Goal: Information Seeking & Learning: Check status

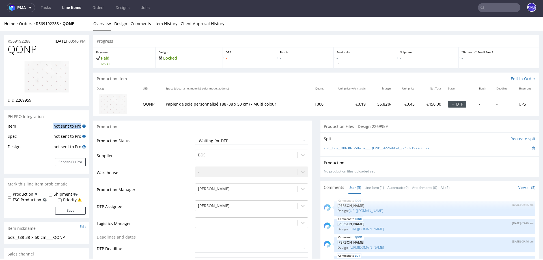
drag, startPoint x: 49, startPoint y: 126, endPoint x: 81, endPoint y: 126, distance: 32.0
click at [81, 126] on tr "Item not sent to Pro" at bounding box center [47, 128] width 78 height 10
drag, startPoint x: 49, startPoint y: 137, endPoint x: 89, endPoint y: 137, distance: 40.7
click at [33, 146] on td "Design" at bounding box center [30, 149] width 44 height 10
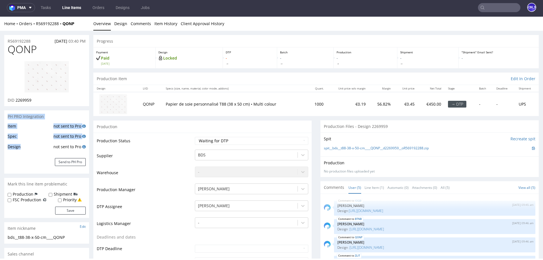
drag, startPoint x: 29, startPoint y: 146, endPoint x: 0, endPoint y: 118, distance: 40.8
click at [9, 127] on td "Item" at bounding box center [30, 128] width 44 height 10
click at [11, 135] on td "Spec" at bounding box center [30, 138] width 44 height 10
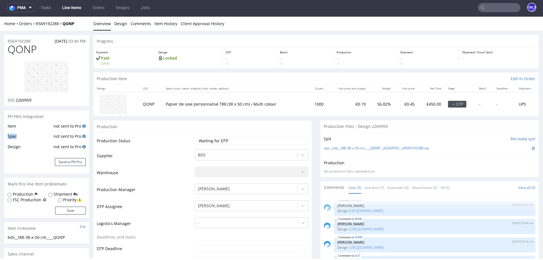
click at [11, 135] on td "Spec" at bounding box center [30, 138] width 44 height 10
click at [9, 149] on td "Design" at bounding box center [30, 149] width 44 height 10
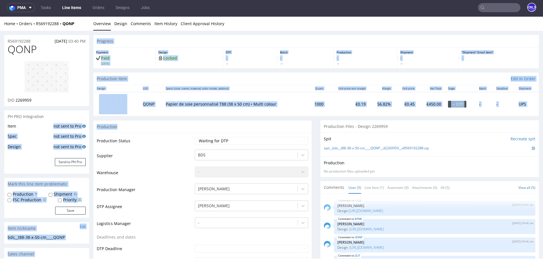
drag, startPoint x: 48, startPoint y: 124, endPoint x: 96, endPoint y: 153, distance: 55.7
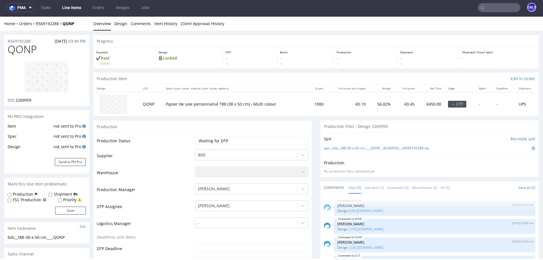
click at [88, 147] on div "Item not sent to Pro Spec not sent to Pro Design not sent to Pro Send to PH Pro" at bounding box center [46, 148] width 85 height 51
drag, startPoint x: 88, startPoint y: 147, endPoint x: 52, endPoint y: 126, distance: 41.3
click at [52, 126] on div "Item not sent to Pro Spec not sent to Pro Design not sent to Pro Send to PH Pro" at bounding box center [46, 148] width 85 height 51
drag, startPoint x: 89, startPoint y: 148, endPoint x: 49, endPoint y: 121, distance: 48.2
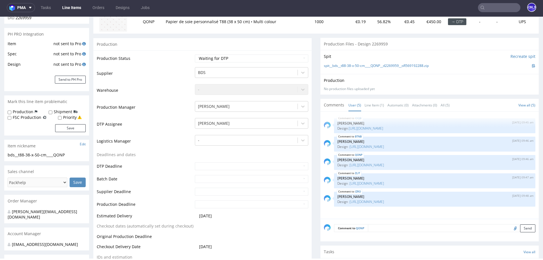
scroll to position [150, 0]
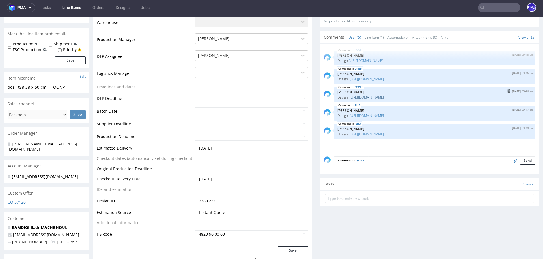
click at [362, 97] on link "https://packhelp.fr/editor/design/2269959" at bounding box center [367, 97] width 34 height 5
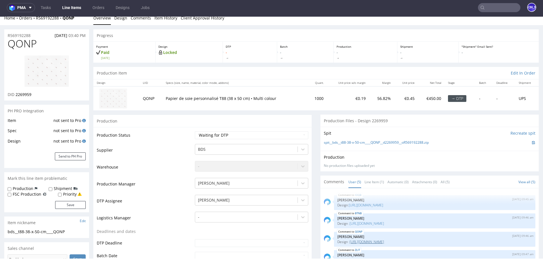
scroll to position [0, 0]
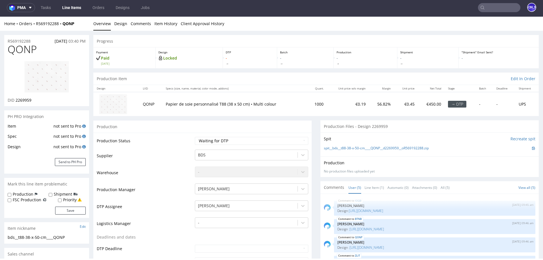
click at [70, 96] on div at bounding box center [47, 76] width 78 height 41
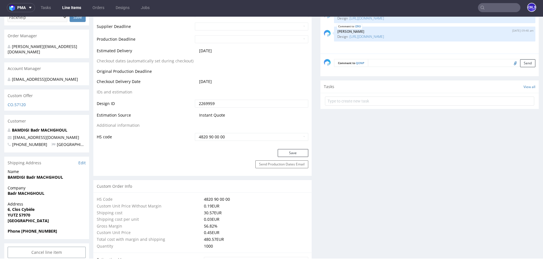
scroll to position [176, 0]
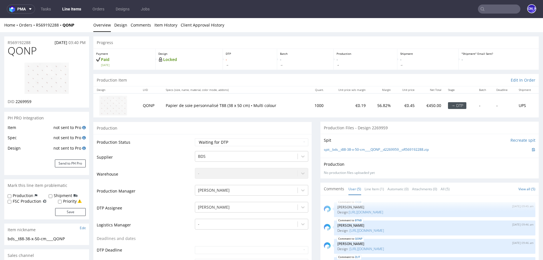
click at [52, 78] on img at bounding box center [46, 78] width 45 height 32
click at [44, 75] on img at bounding box center [46, 78] width 45 height 32
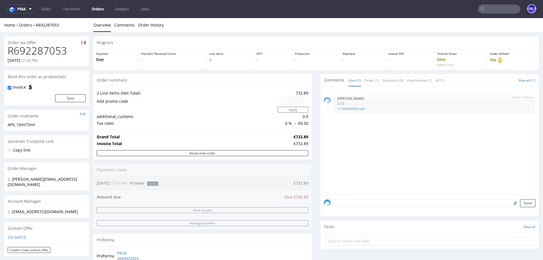
scroll to position [219, 0]
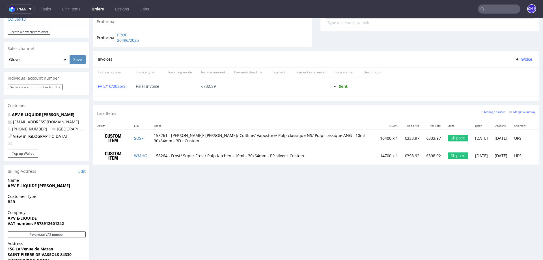
click at [501, 8] on input "text" at bounding box center [499, 9] width 42 height 9
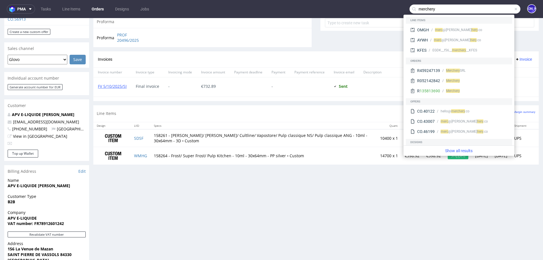
type input "merchery"
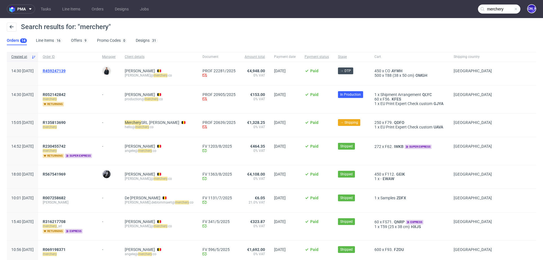
click at [66, 71] on span "R459247139" at bounding box center [54, 71] width 23 height 5
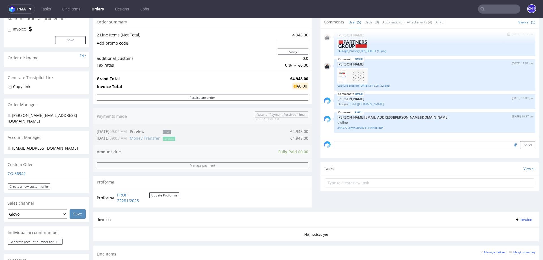
scroll to position [60, 0]
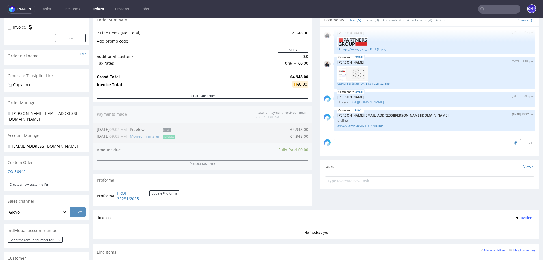
click at [510, 143] on input "file" at bounding box center [514, 142] width 8 height 7
type input "C:\fakepath\transfer_confirmation.pdf"
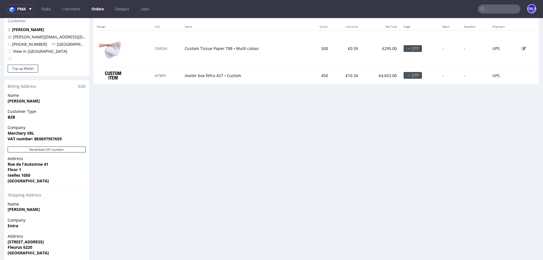
scroll to position [292, 0]
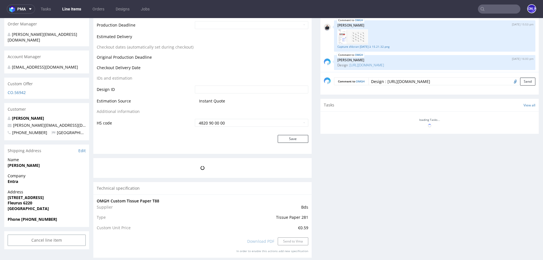
scroll to position [1, 0]
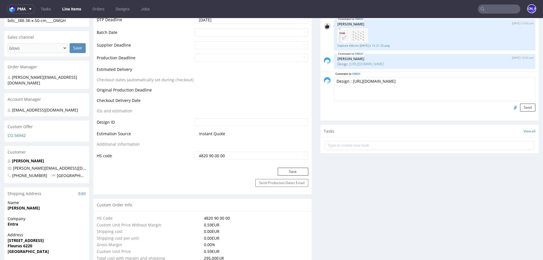
drag, startPoint x: 495, startPoint y: 79, endPoint x: 358, endPoint y: 77, distance: 137.2
click at [358, 77] on textarea "Design : https://packhelp.com/editor/design/2275687?source=editor" at bounding box center [434, 89] width 201 height 24
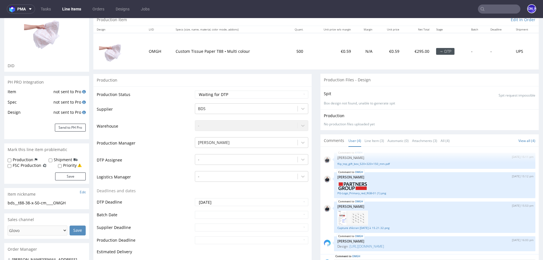
scroll to position [2, 0]
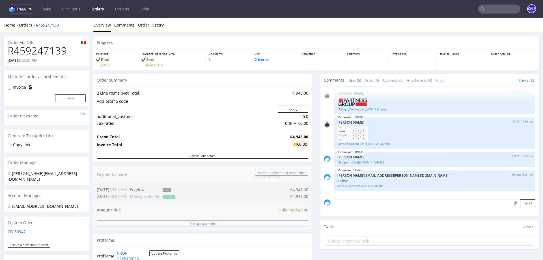
click at [51, 24] on link "R459247139" at bounding box center [47, 24] width 23 height 5
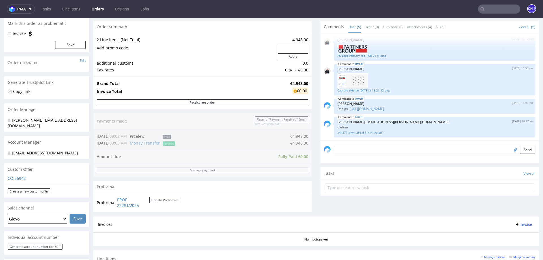
scroll to position [67, 0]
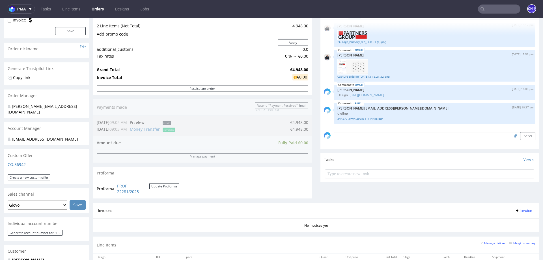
click at [510, 136] on input "file" at bounding box center [514, 135] width 8 height 7
type input "C:\fakepath\transfer_confirmation.pdf"
click at [347, 135] on textarea at bounding box center [434, 136] width 201 height 8
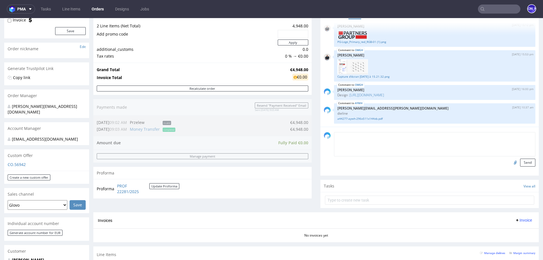
type textarea "p"
type textarea "Potwierdzenie płatności"
click at [525, 161] on button "Send" at bounding box center [527, 163] width 15 height 8
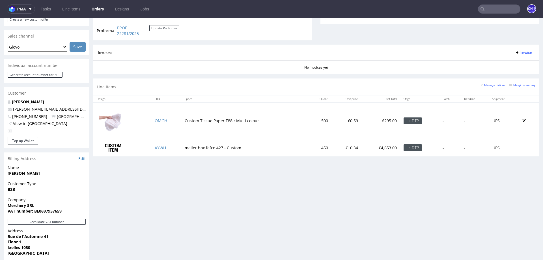
scroll to position [0, 0]
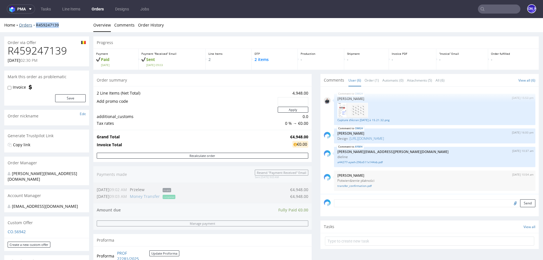
drag, startPoint x: 60, startPoint y: 26, endPoint x: 35, endPoint y: 25, distance: 24.6
click at [35, 25] on div "Home Orders R459247139" at bounding box center [46, 25] width 85 height 6
copy link "R459247139"
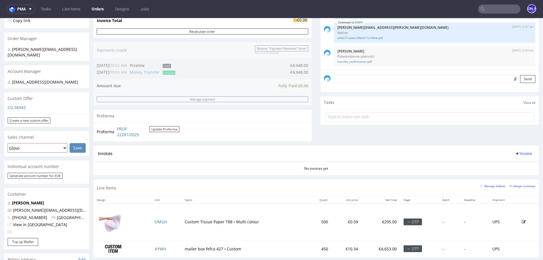
scroll to position [171, 0]
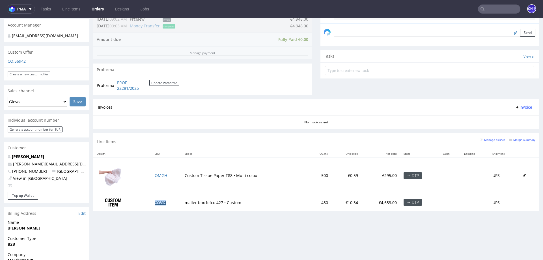
click at [158, 203] on link "AYWH" at bounding box center [160, 202] width 11 height 5
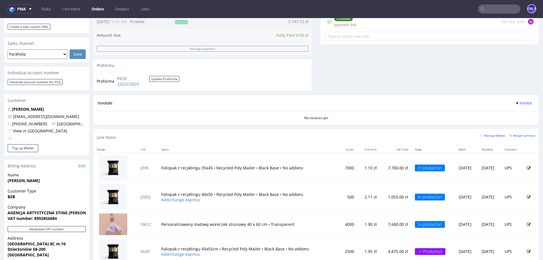
scroll to position [305, 0]
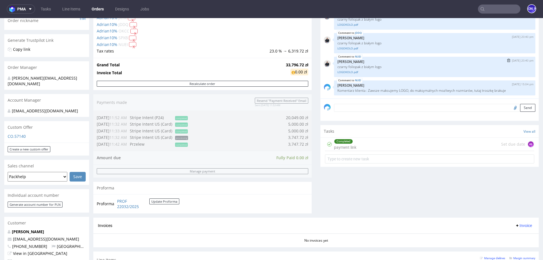
scroll to position [305, 0]
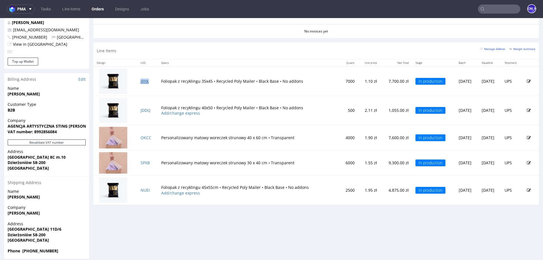
click at [142, 80] on link "JXYK" at bounding box center [145, 81] width 8 height 5
click at [144, 110] on link "JDDQ" at bounding box center [146, 110] width 10 height 5
click at [145, 136] on link "OKCC" at bounding box center [146, 137] width 11 height 5
click at [142, 160] on link "SPXB" at bounding box center [145, 162] width 9 height 5
click at [143, 189] on link "NUEI" at bounding box center [145, 190] width 9 height 5
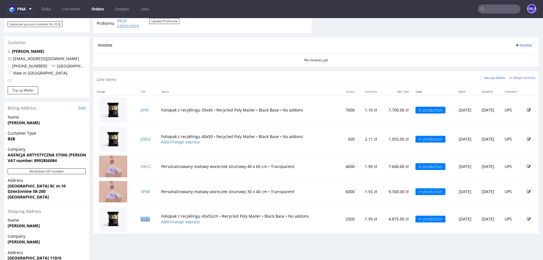
scroll to position [278, 0]
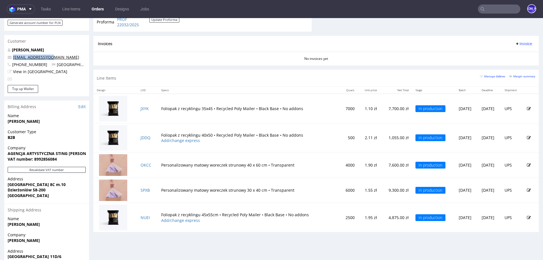
drag, startPoint x: 57, startPoint y: 52, endPoint x: 13, endPoint y: 52, distance: 44.1
click at [13, 55] on p "[EMAIL_ADDRESS][DOMAIN_NAME]" at bounding box center [47, 58] width 78 height 6
copy link "[EMAIL_ADDRESS][DOMAIN_NAME]"
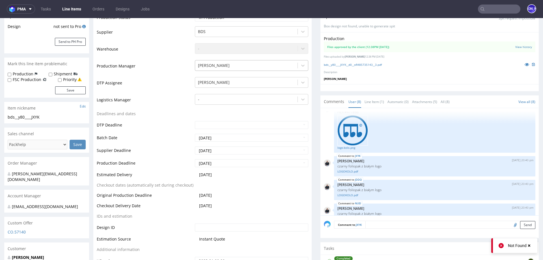
scroll to position [177, 0]
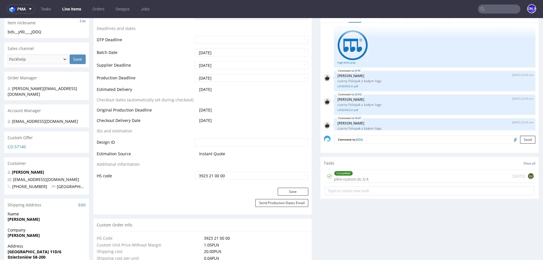
scroll to position [216, 0]
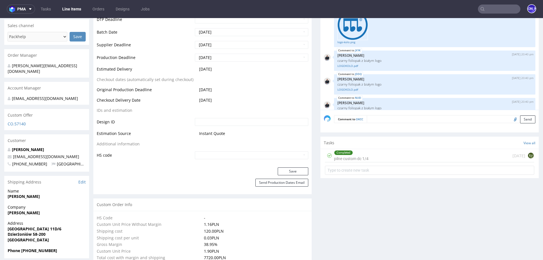
scroll to position [228, 0]
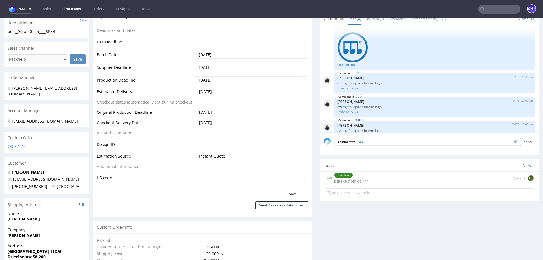
scroll to position [221, 0]
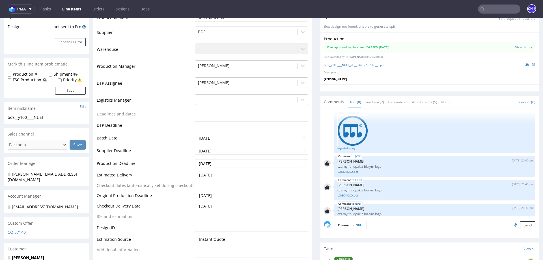
scroll to position [185, 0]
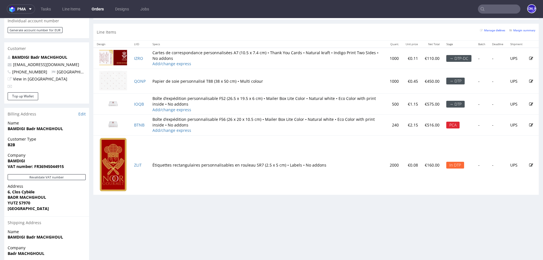
scroll to position [269, 0]
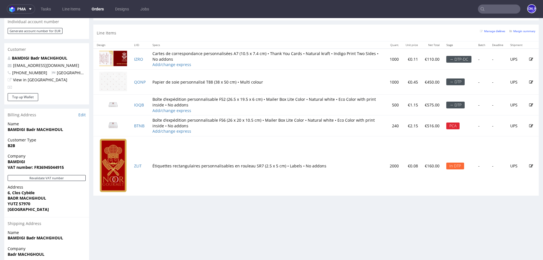
click at [117, 58] on img at bounding box center [113, 59] width 28 height 16
click at [137, 57] on link "IZRO" at bounding box center [138, 59] width 9 height 5
click at [139, 126] on link "BTNB" at bounding box center [139, 125] width 10 height 5
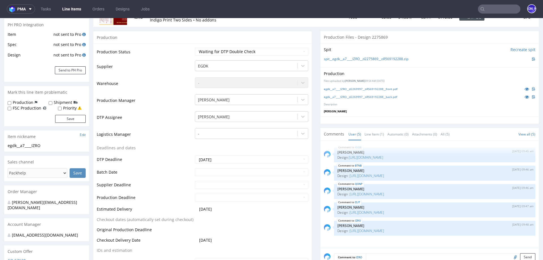
scroll to position [84, 0]
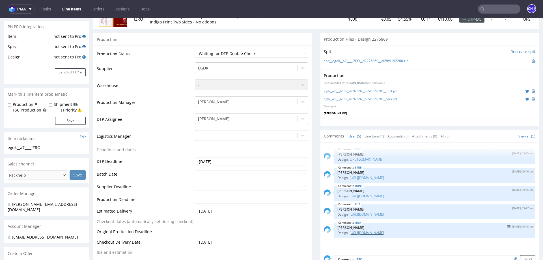
click at [379, 232] on link "https://packhelp.fr/editor/design/2269997" at bounding box center [367, 233] width 34 height 5
click at [377, 90] on link "egdk__a7____IZRO__d2269997__oR569192288__front.pdf" at bounding box center [361, 91] width 74 height 4
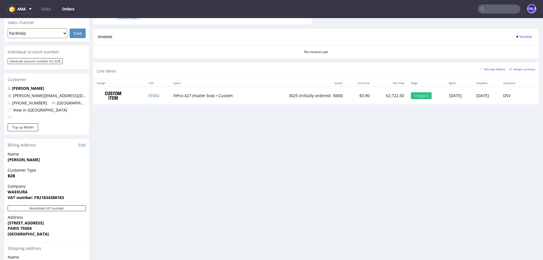
scroll to position [241, 0]
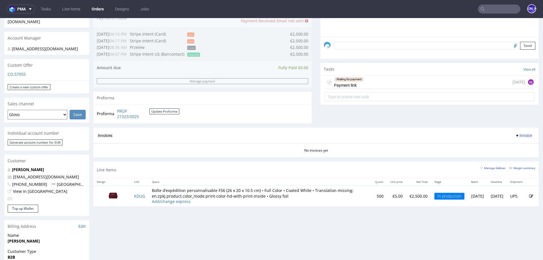
scroll to position [162, 0]
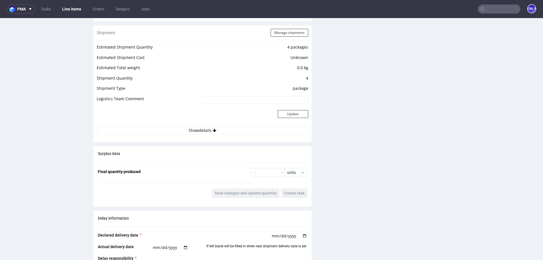
scroll to position [715, 0]
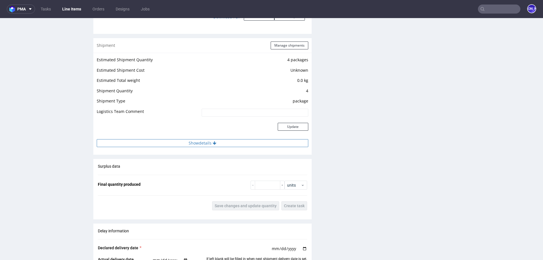
click at [228, 145] on button "Show details" at bounding box center [203, 143] width 212 height 8
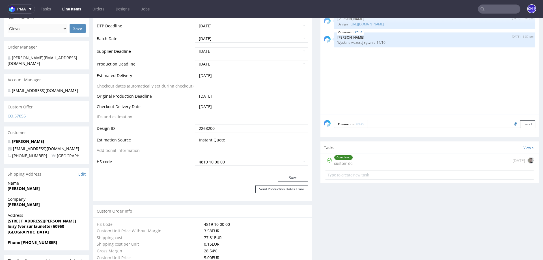
scroll to position [232, 0]
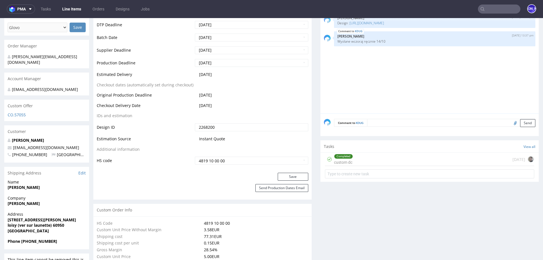
click at [355, 161] on div "Completed custom dc 5 days ago" at bounding box center [429, 159] width 209 height 13
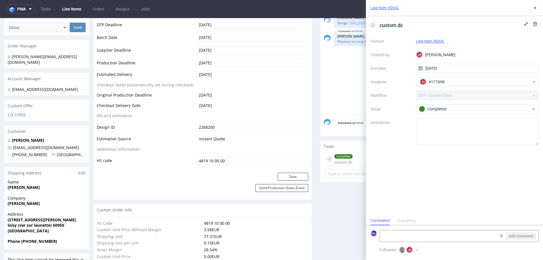
scroll to position [5, 0]
click at [534, 5] on button at bounding box center [535, 8] width 7 height 7
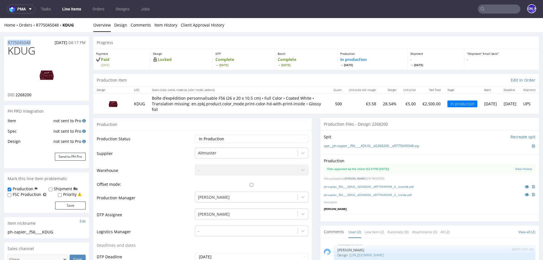
drag, startPoint x: 36, startPoint y: 41, endPoint x: 0, endPoint y: 40, distance: 35.6
copy p "R775045048"
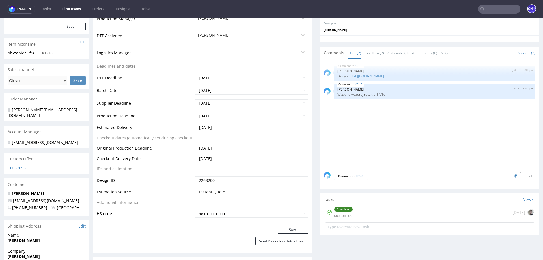
scroll to position [188, 0]
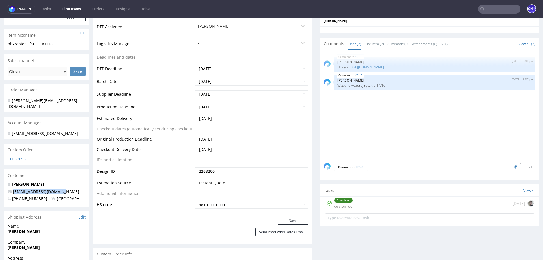
drag, startPoint x: 62, startPoint y: 187, endPoint x: 11, endPoint y: 185, distance: 50.9
click at [11, 189] on p "noelliepittet@gmail.com" at bounding box center [47, 192] width 78 height 6
copy span "noelliepittet@gmail.com"
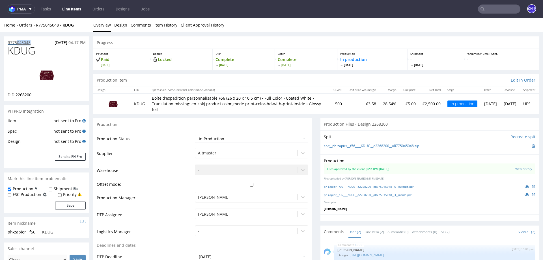
drag, startPoint x: 34, startPoint y: 42, endPoint x: 8, endPoint y: 42, distance: 26.0
click at [9, 42] on div "R775045048 03.10.2025 04:17 PM" at bounding box center [46, 40] width 85 height 9
copy p "R775045048"
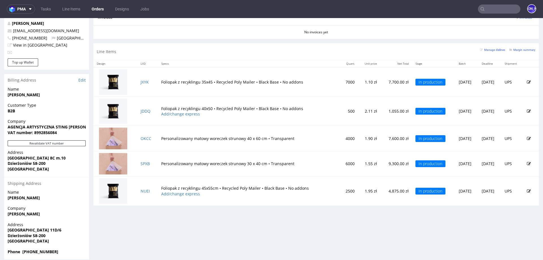
scroll to position [305, 0]
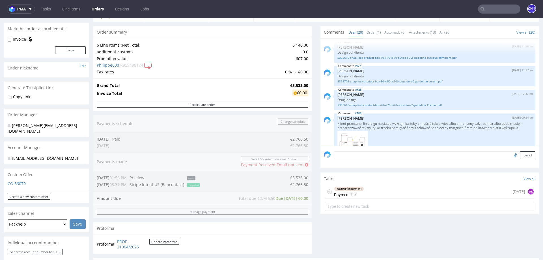
scroll to position [21, 0]
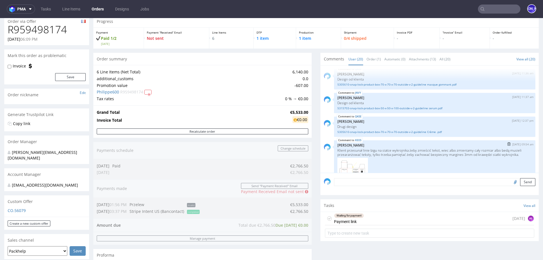
click at [390, 157] on p "Klient przesunał linie bigu na siatce wykrojnika żeby zmieścić tekst, wiec albo…" at bounding box center [434, 152] width 195 height 8
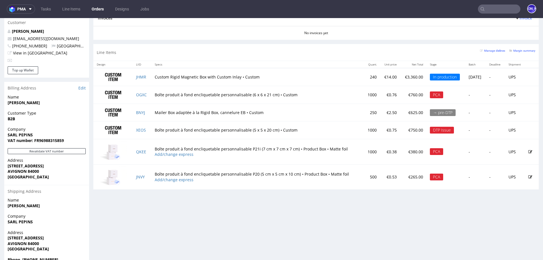
scroll to position [298, 0]
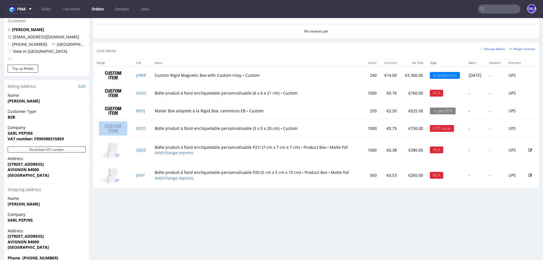
drag, startPoint x: 148, startPoint y: 128, endPoint x: 124, endPoint y: 128, distance: 24.3
click at [124, 128] on tr "XEOS Boîte produit à fond encliquetable personnalisable (5 x 5 x 20 cm) • Custo…" at bounding box center [315, 129] width 445 height 18
click at [147, 128] on td "XEOS" at bounding box center [142, 129] width 18 height 18
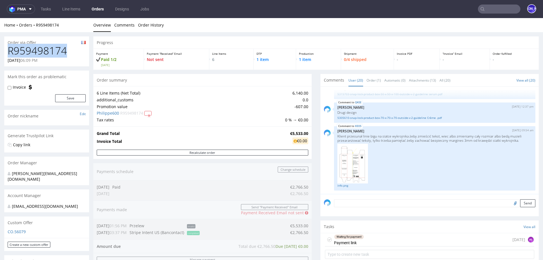
drag, startPoint x: 69, startPoint y: 51, endPoint x: 0, endPoint y: 50, distance: 69.3
copy h1 "R959498174"
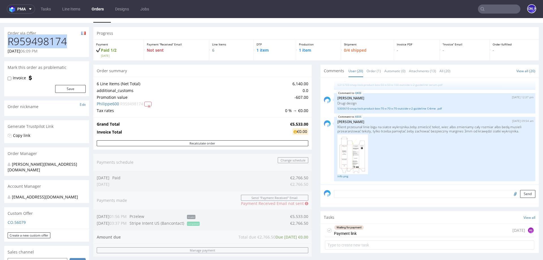
scroll to position [11, 0]
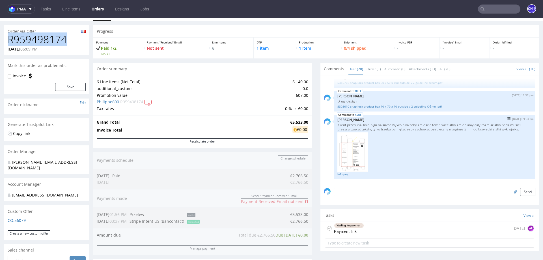
click at [345, 149] on img at bounding box center [352, 153] width 31 height 40
click at [339, 176] on link "info.png" at bounding box center [434, 174] width 195 height 4
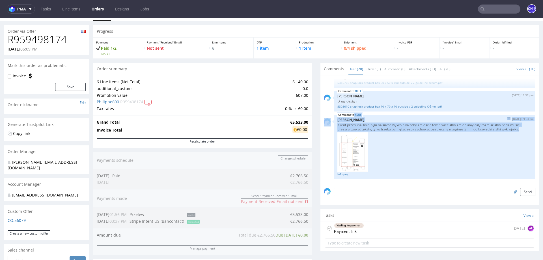
drag, startPoint x: 522, startPoint y: 129, endPoint x: 329, endPoint y: 126, distance: 192.9
click at [329, 126] on div "XEOS 15th Oct 25 | 09:54 am Karol Markowski Klient przesunał linie bigu na siat…" at bounding box center [430, 147] width 212 height 64
copy div "XEOS 15th Oct 25 | 09:54 am Karol Markowski Klient przesunał linie bigu na siat…"
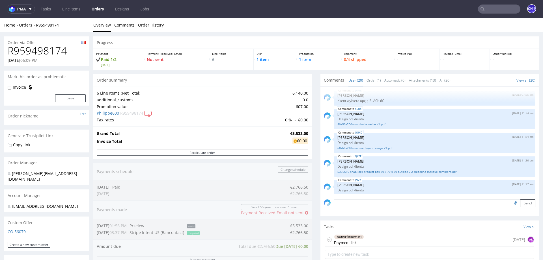
scroll to position [344, 0]
click at [363, 128] on link "50x50x200-snap huile seche V1.pdf" at bounding box center [434, 125] width 195 height 4
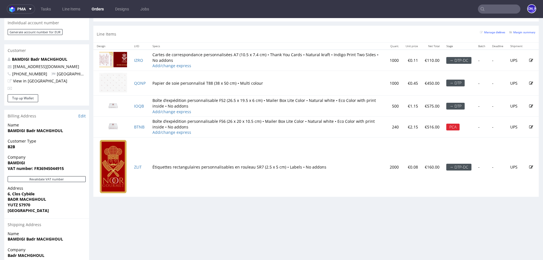
scroll to position [268, 0]
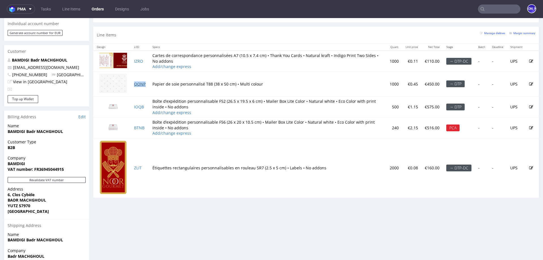
click at [139, 84] on link "QONP" at bounding box center [140, 83] width 12 height 5
click at [138, 127] on link "BTNB" at bounding box center [139, 127] width 10 height 5
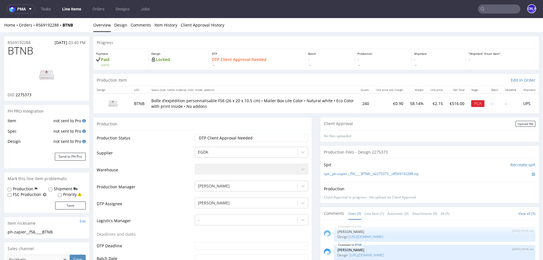
click at [384, 197] on div "Client Approval in progress - file upload via Client Approval" at bounding box center [430, 197] width 212 height 5
click at [521, 164] on input "Recreate spit" at bounding box center [522, 165] width 25 height 6
click at [532, 174] on img at bounding box center [533, 174] width 3 height 3
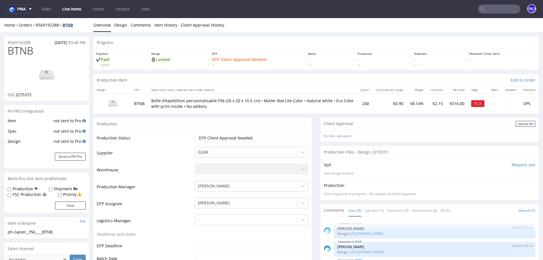
click at [68, 24] on strong "BTNB" at bounding box center [67, 24] width 10 height 5
click at [73, 23] on strong "BTNB" at bounding box center [67, 24] width 10 height 5
click at [156, 27] on link "Item History" at bounding box center [165, 25] width 23 height 14
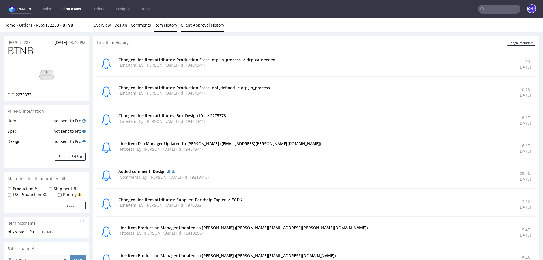
click at [191, 28] on link "Client Approval History" at bounding box center [203, 25] width 44 height 14
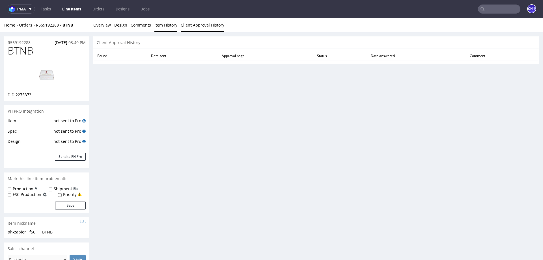
click at [158, 25] on link "Item History" at bounding box center [165, 25] width 23 height 14
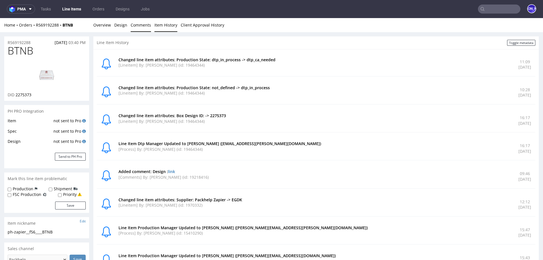
click at [132, 25] on link "Comments" at bounding box center [141, 25] width 20 height 14
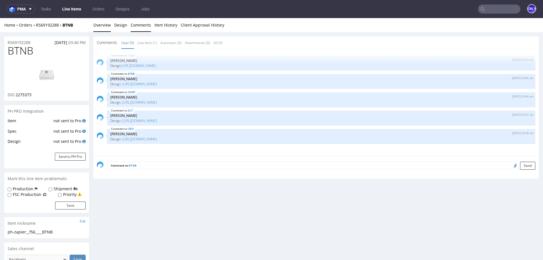
click at [98, 25] on link "Overview" at bounding box center [102, 25] width 18 height 14
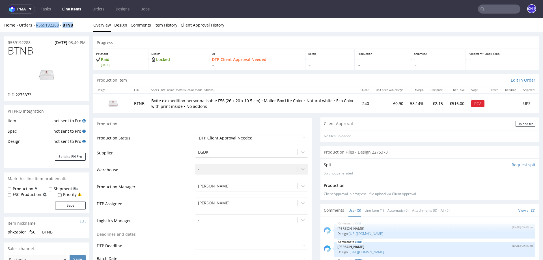
drag, startPoint x: 81, startPoint y: 25, endPoint x: 36, endPoint y: 25, distance: 45.0
click at [36, 25] on div "Home Orders R569192288 BTNB" at bounding box center [46, 25] width 85 height 6
copy div "R569192288 BTNB"
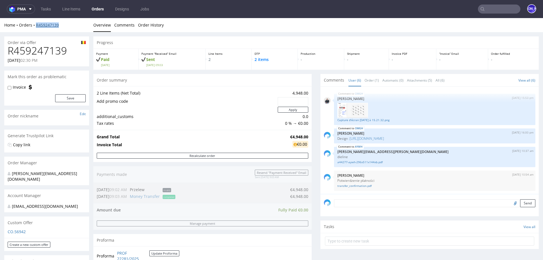
drag, startPoint x: 65, startPoint y: 25, endPoint x: 35, endPoint y: 25, distance: 29.7
click at [35, 25] on div "Home Orders R459247139" at bounding box center [46, 25] width 85 height 6
copy link "R459247139"
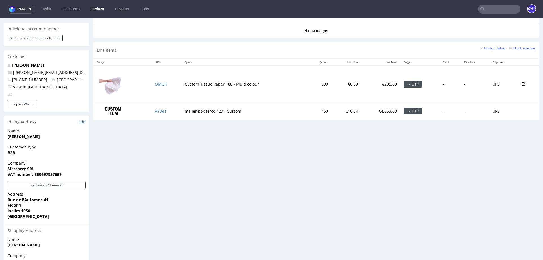
scroll to position [262, 0]
drag, startPoint x: 170, startPoint y: 83, endPoint x: 144, endPoint y: 83, distance: 25.7
click at [144, 83] on tr "OMGH Custom Tissue Paper T88 • Multi colour 500 €0.59 €295.00 → DTP - - UPS" at bounding box center [315, 85] width 445 height 36
click at [176, 82] on td "OMGH" at bounding box center [166, 85] width 30 height 36
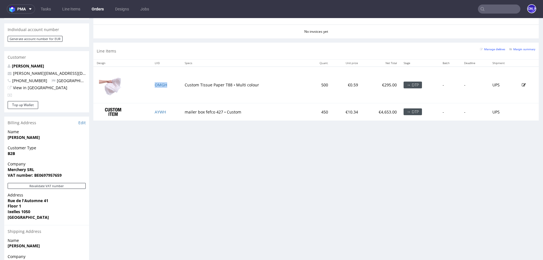
copy link "OMGH"
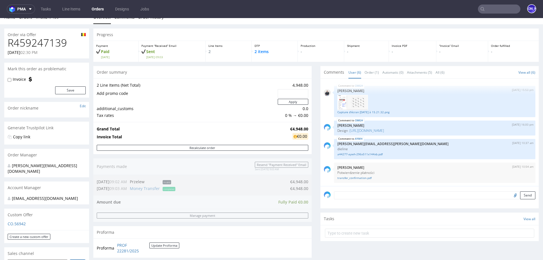
scroll to position [0, 0]
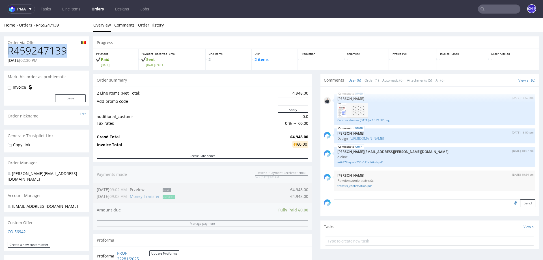
drag, startPoint x: 75, startPoint y: 51, endPoint x: 0, endPoint y: 50, distance: 75.2
copy h1 "R459247139"
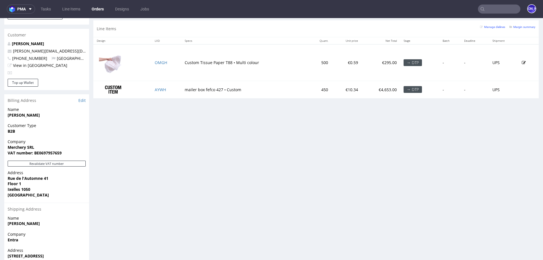
scroll to position [273, 0]
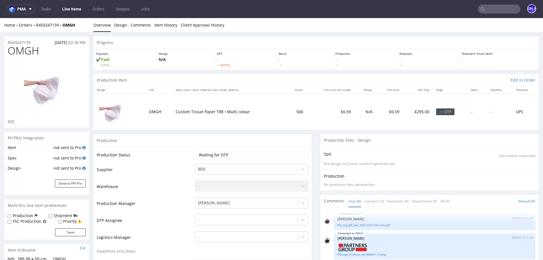
scroll to position [48, 0]
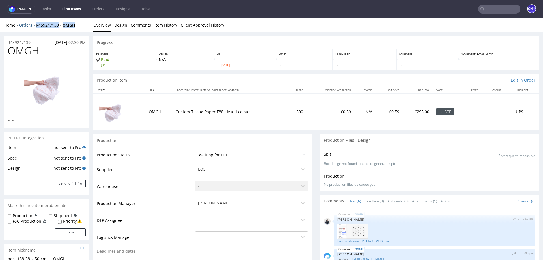
drag, startPoint x: 82, startPoint y: 25, endPoint x: 35, endPoint y: 25, distance: 47.2
click at [35, 25] on div "Home Orders R459247139 OMGH" at bounding box center [46, 25] width 85 height 6
copy div "R459247139 OMGH"
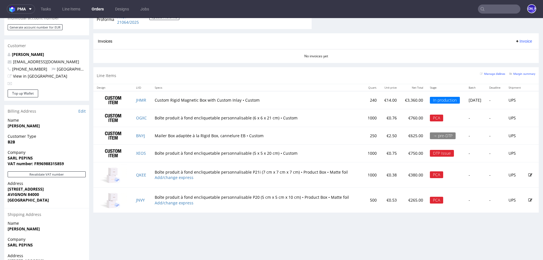
scroll to position [274, 0]
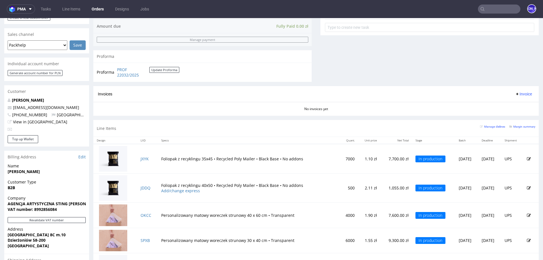
scroll to position [305, 0]
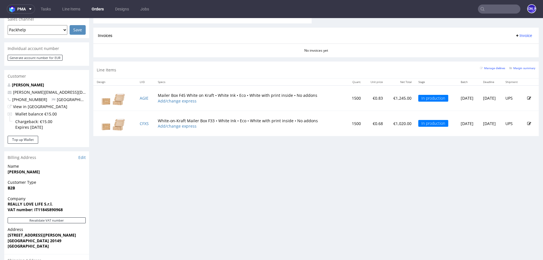
scroll to position [241, 0]
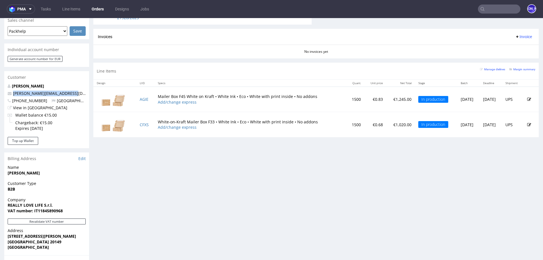
drag, startPoint x: 77, startPoint y: 87, endPoint x: 5, endPoint y: 87, distance: 71.3
click at [5, 87] on div "alberta dufour pierluigi.bormioli@gmail.com +393428640998 Italy View in Hubspot…" at bounding box center [46, 109] width 85 height 53
copy span "[PERSON_NAME][EMAIL_ADDRESS][DOMAIN_NAME]"
click at [141, 99] on link "AGIE" at bounding box center [144, 99] width 9 height 5
click at [141, 124] on link "CFXS" at bounding box center [144, 124] width 9 height 5
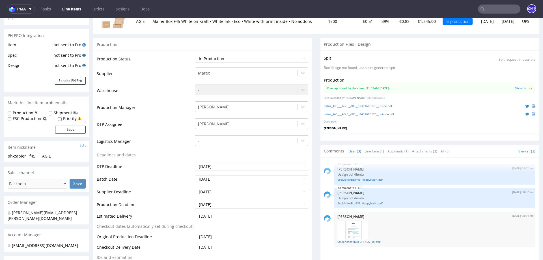
scroll to position [85, 0]
click at [226, 204] on input "[DATE]" at bounding box center [251, 205] width 113 height 8
drag, startPoint x: 226, startPoint y: 204, endPoint x: 191, endPoint y: 203, distance: 34.2
click at [193, 203] on td "[DATE]" at bounding box center [250, 206] width 115 height 13
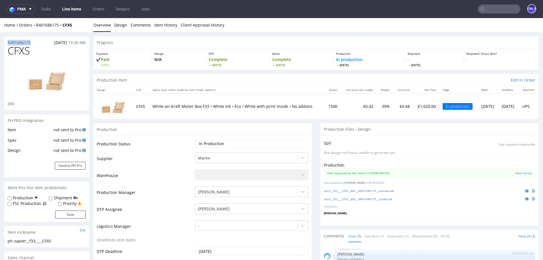
drag, startPoint x: 36, startPoint y: 41, endPoint x: 0, endPoint y: 40, distance: 36.2
copy p "R401686175"
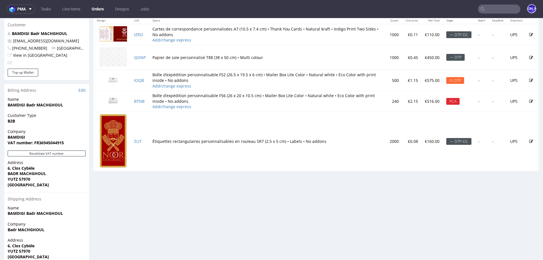
scroll to position [295, 0]
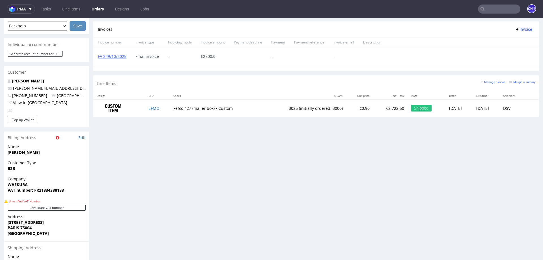
scroll to position [246, 0]
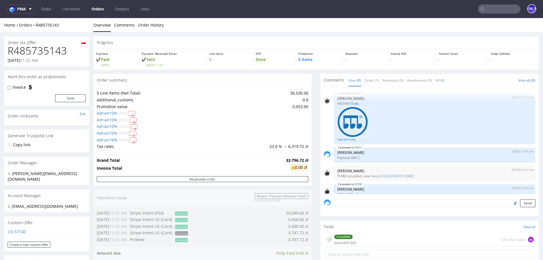
scroll to position [278, 0]
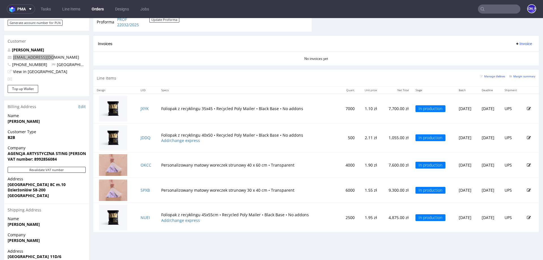
click at [493, 12] on input "text" at bounding box center [499, 9] width 42 height 9
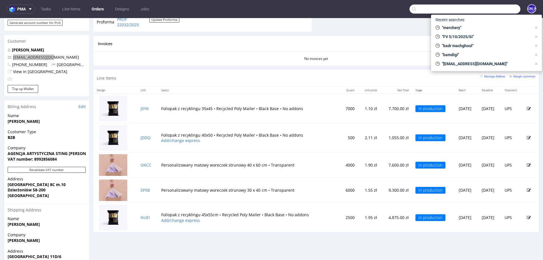
paste input "EDITA DESIGN"
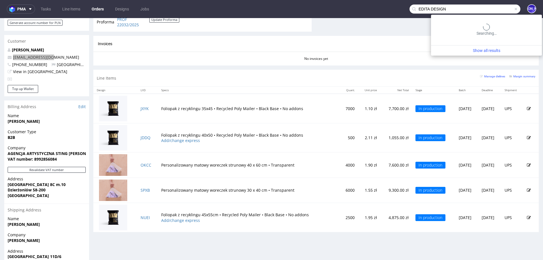
type input "EDITA DESIGN"
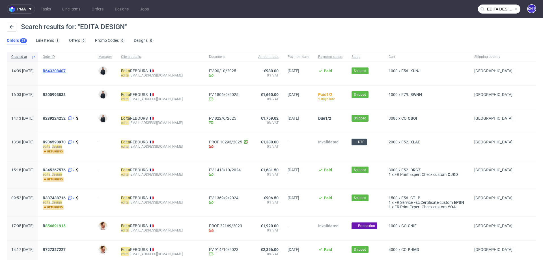
click at [66, 70] on span "R643208407" at bounding box center [54, 71] width 23 height 5
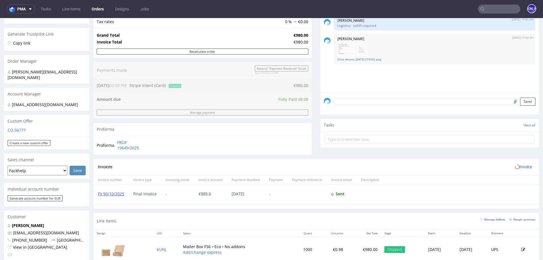
scroll to position [167, 0]
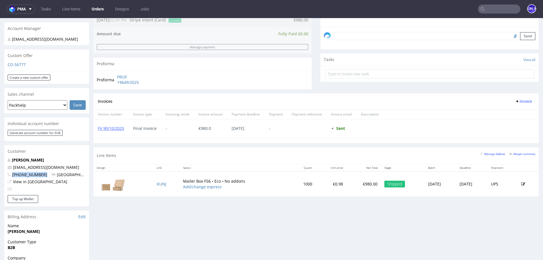
drag, startPoint x: 42, startPoint y: 169, endPoint x: 10, endPoint y: 169, distance: 32.0
click at [10, 172] on p "+33662795959 France" at bounding box center [47, 175] width 78 height 6
copy span "+33662795959"
click at [488, 9] on input "text" at bounding box center [499, 9] width 42 height 9
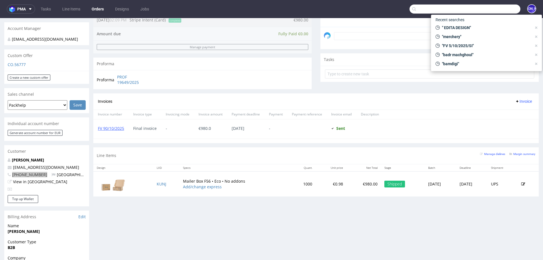
paste input "R702731287"
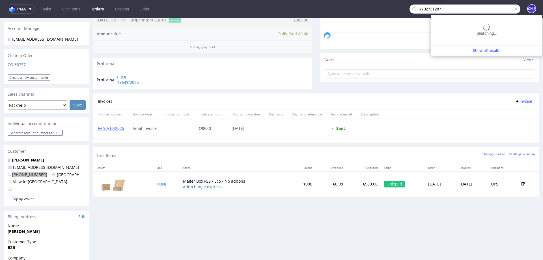
type input "R702731287"
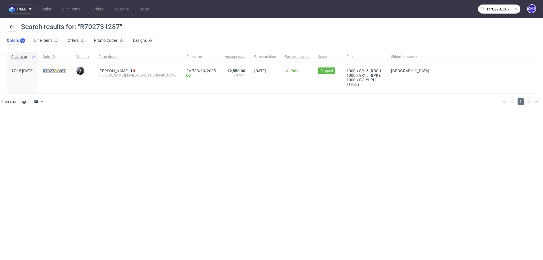
click at [66, 72] on mark "R702731287" at bounding box center [54, 71] width 23 height 5
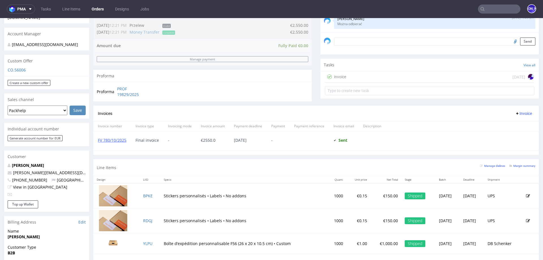
scroll to position [166, 0]
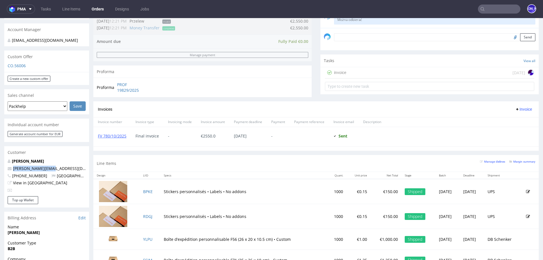
drag, startPoint x: 52, startPoint y: 169, endPoint x: 1, endPoint y: 169, distance: 51.2
click at [1, 169] on div "Order via Offer R702731287 15.09.2025 05:15 PM Mark this order as problematic I…" at bounding box center [271, 137] width 543 height 542
copy span "[PERSON_NAME][EMAIL_ADDRESS][DOMAIN_NAME]"
click at [492, 8] on input "text" at bounding box center [499, 9] width 42 height 9
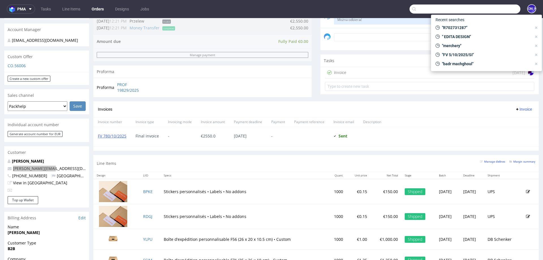
paste input "R702731287"
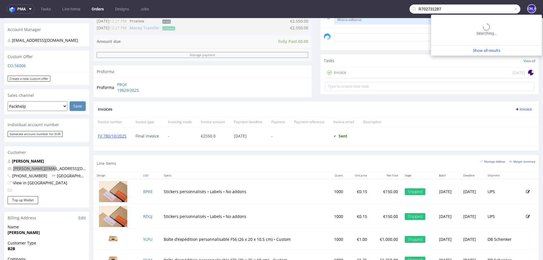
type input "R702731287"
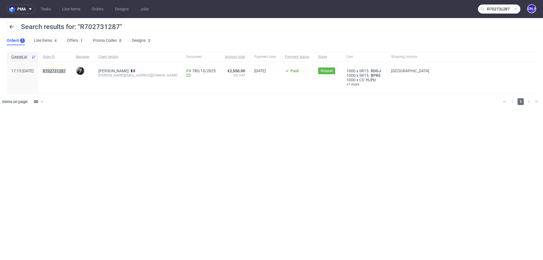
click at [66, 72] on mark "R702731287" at bounding box center [54, 71] width 23 height 5
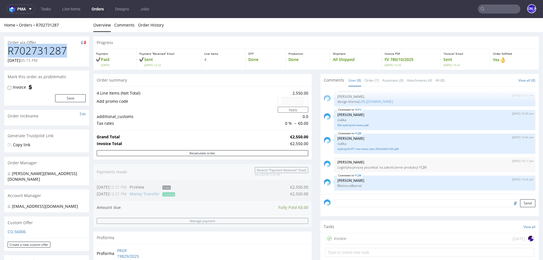
drag, startPoint x: 68, startPoint y: 49, endPoint x: 0, endPoint y: 49, distance: 67.9
copy h1 "R702731287"
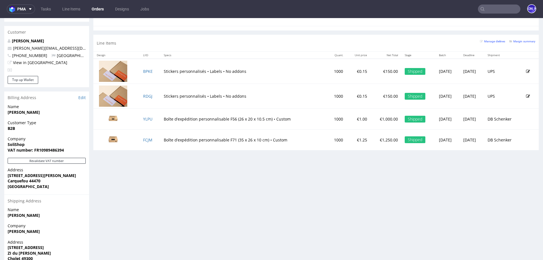
scroll to position [281, 0]
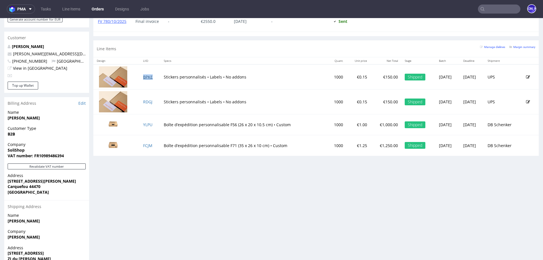
click at [145, 76] on link "BPKE" at bounding box center [148, 76] width 10 height 5
click at [145, 100] on link "RDGJ" at bounding box center [147, 101] width 9 height 5
click at [144, 123] on link "YLPU" at bounding box center [147, 124] width 9 height 5
click at [146, 143] on link "FCJM" at bounding box center [147, 145] width 9 height 5
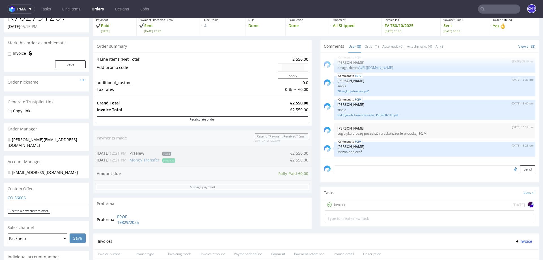
scroll to position [35, 0]
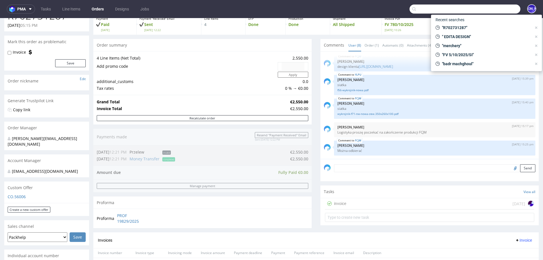
click at [500, 6] on input "text" at bounding box center [464, 9] width 111 height 9
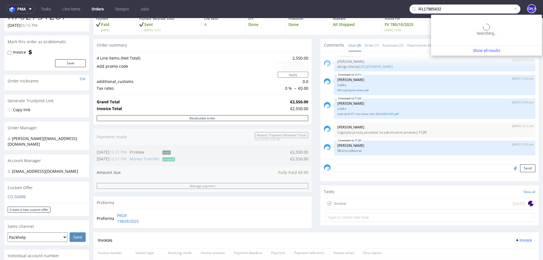
type input "R117985432"
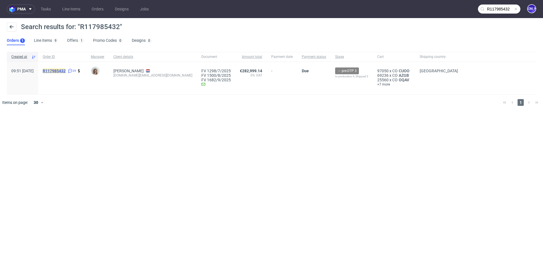
click at [66, 71] on mark "R117985432" at bounding box center [54, 71] width 23 height 5
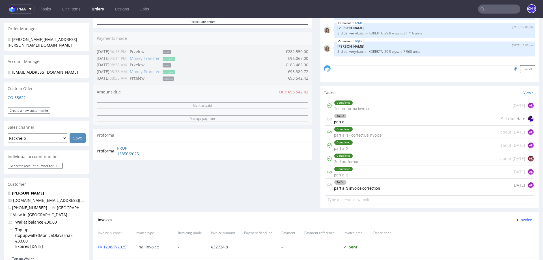
scroll to position [137, 0]
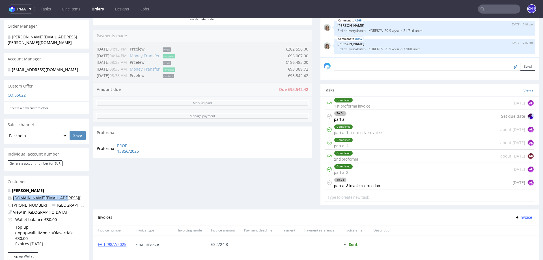
drag, startPoint x: 67, startPoint y: 199, endPoint x: 13, endPoint y: 198, distance: 54.3
click at [13, 198] on p "moar.business@gmail.com" at bounding box center [47, 198] width 78 height 6
copy link "moar.business@gmail.com"
click at [286, 179] on div "Order summary 10 Line Items (Net Total) 282,999.14 Add promo code Apply additio…" at bounding box center [202, 73] width 218 height 273
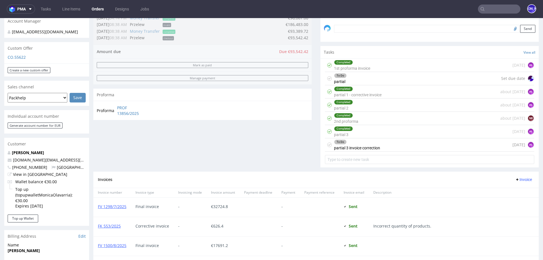
scroll to position [0, 0]
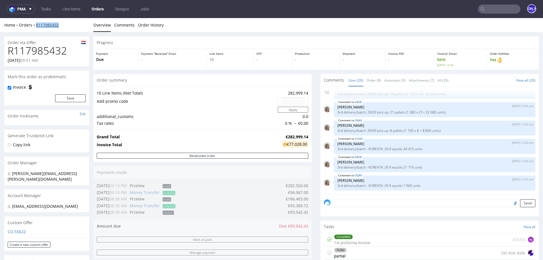
drag, startPoint x: 67, startPoint y: 26, endPoint x: 36, endPoint y: 25, distance: 31.4
click at [36, 25] on div "Home Orders R117985432" at bounding box center [46, 25] width 85 height 6
copy link "R117985432"
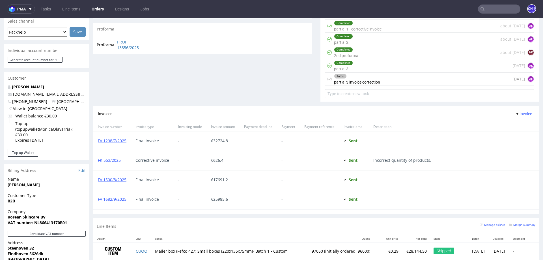
scroll to position [231, 0]
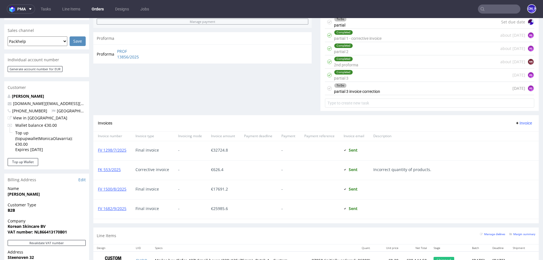
click at [494, 7] on input "text" at bounding box center [499, 9] width 42 height 9
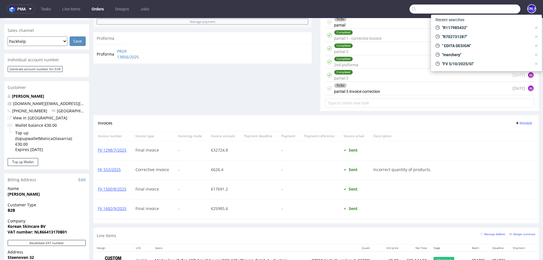
paste input "R906569786"
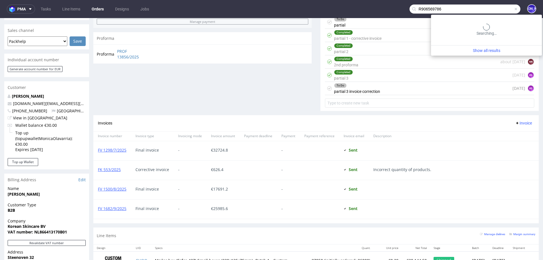
type input "R906569786"
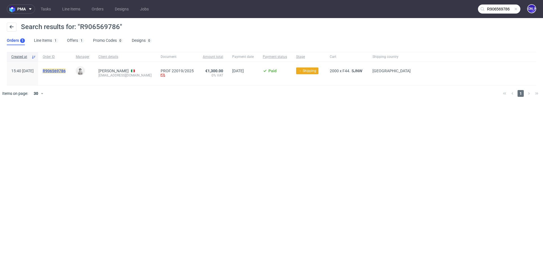
click at [64, 70] on mark "R906569786" at bounding box center [54, 71] width 23 height 5
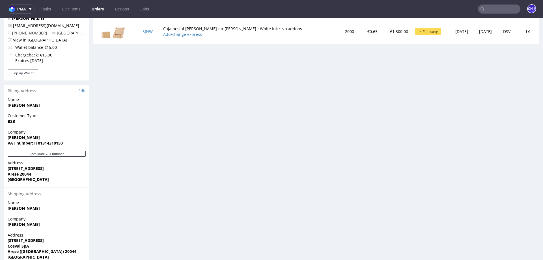
scroll to position [312, 0]
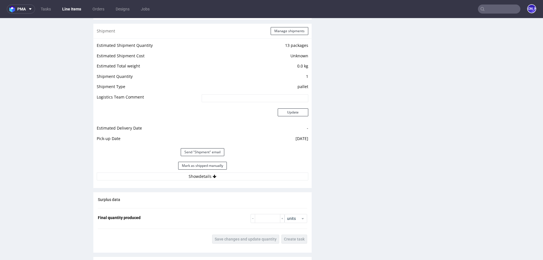
scroll to position [758, 0]
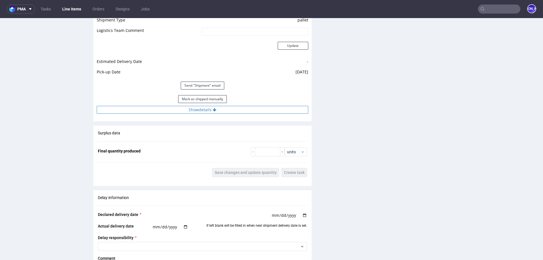
click at [214, 110] on icon at bounding box center [215, 110] width 4 height 4
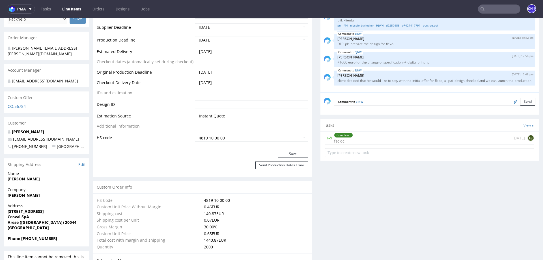
scroll to position [252, 0]
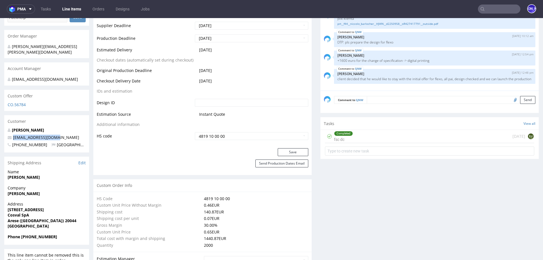
drag, startPoint x: 62, startPoint y: 138, endPoint x: 12, endPoint y: 138, distance: 49.2
click at [12, 138] on p "nbarlocher@gmail.com" at bounding box center [47, 138] width 78 height 6
copy link "nbarlocher@gmail.com"
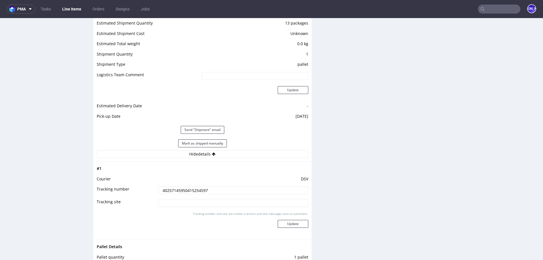
scroll to position [717, 0]
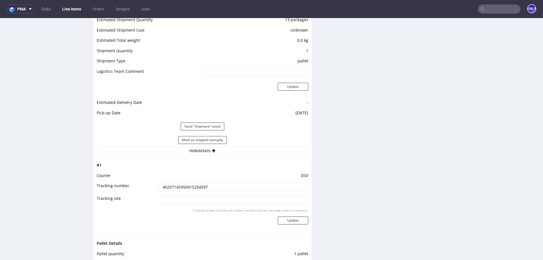
click at [175, 188] on input "40257145950415254597" at bounding box center [234, 187] width 150 height 8
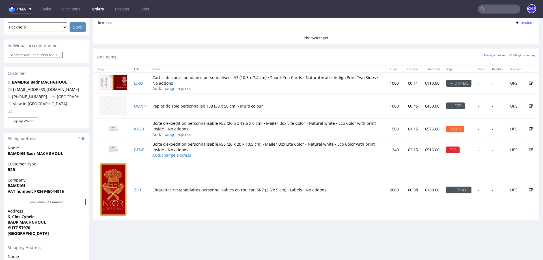
scroll to position [310, 0]
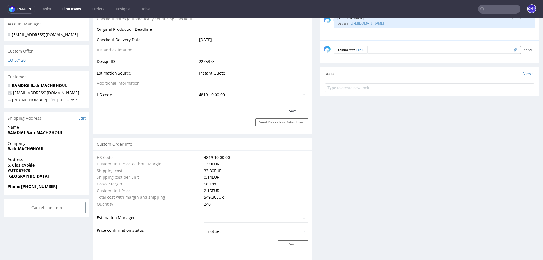
scroll to position [202, 0]
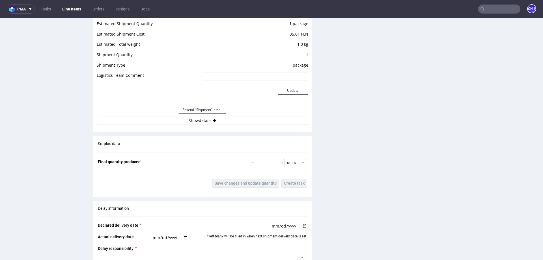
scroll to position [662, 0]
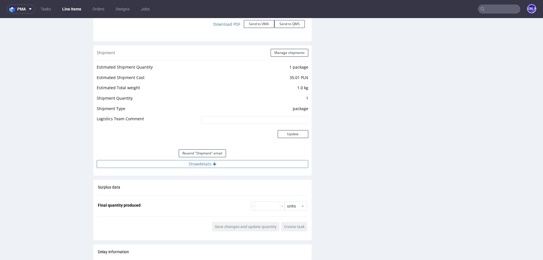
click at [241, 161] on button "Show details" at bounding box center [203, 164] width 212 height 8
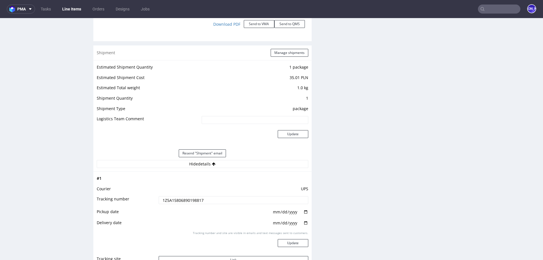
click at [184, 199] on input "1Z5A15806890198817" at bounding box center [234, 201] width 150 height 8
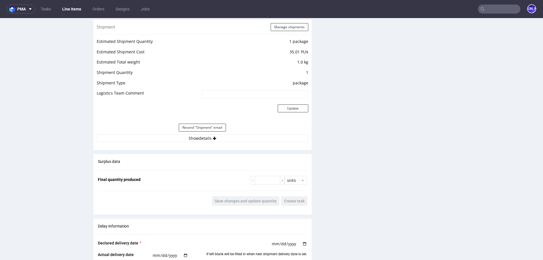
scroll to position [691, 0]
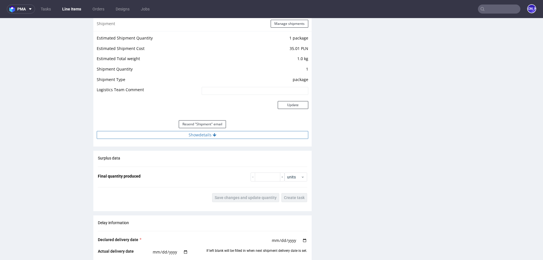
click at [203, 137] on button "Show details" at bounding box center [203, 135] width 212 height 8
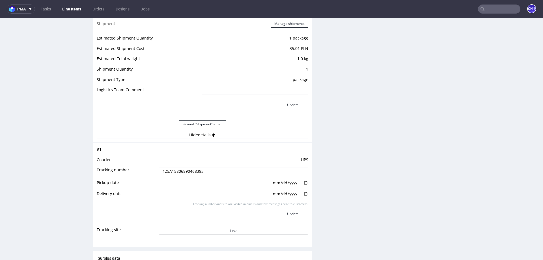
click at [182, 172] on input "1Z5A15806890468383" at bounding box center [234, 171] width 150 height 8
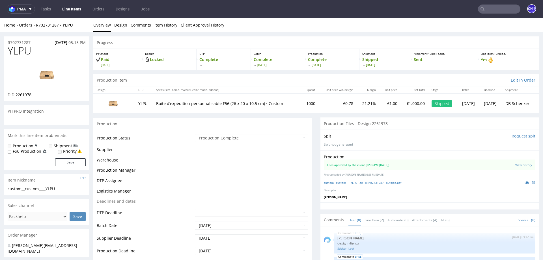
scroll to position [68, 0]
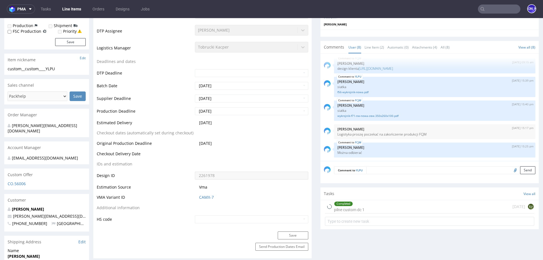
select select "in_progress"
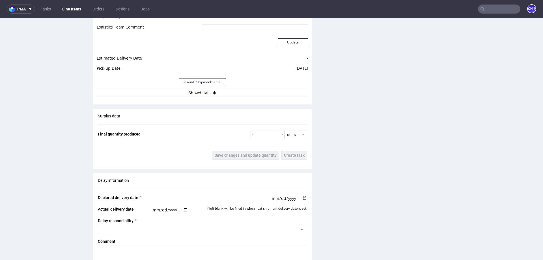
scroll to position [790, 0]
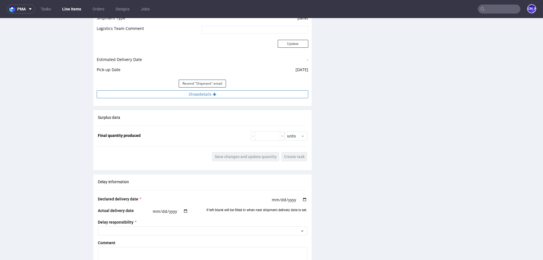
click at [197, 95] on button "Show details" at bounding box center [203, 94] width 212 height 8
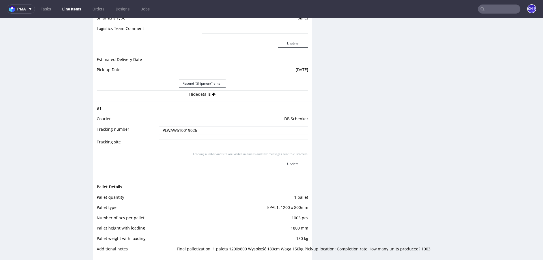
click at [181, 130] on input "PLWAW510019026" at bounding box center [234, 131] width 150 height 8
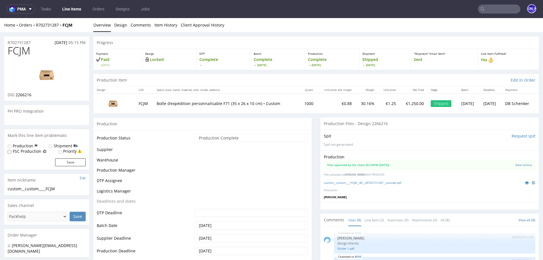
scroll to position [68, 0]
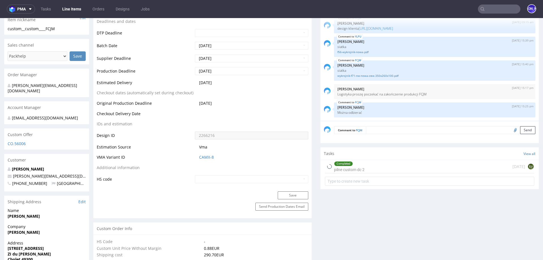
select select "in_progress"
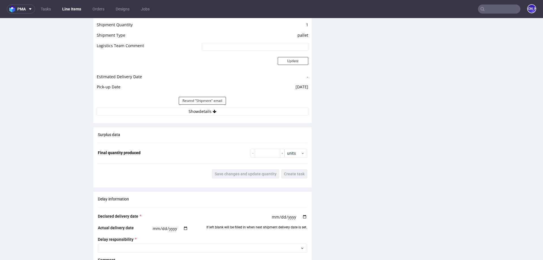
scroll to position [767, 0]
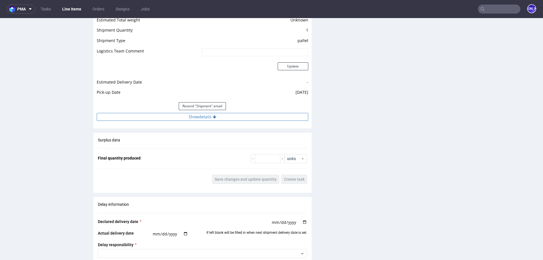
click at [201, 114] on button "Show details" at bounding box center [203, 117] width 212 height 8
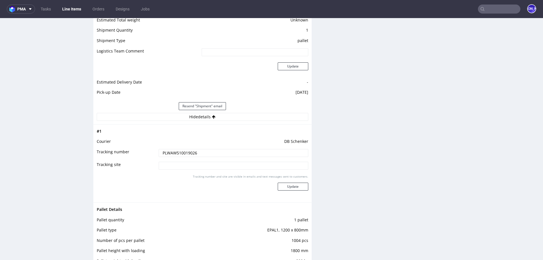
click at [172, 152] on input "PLWAW510019026" at bounding box center [234, 153] width 150 height 8
click at [491, 5] on input "text" at bounding box center [499, 9] width 42 height 9
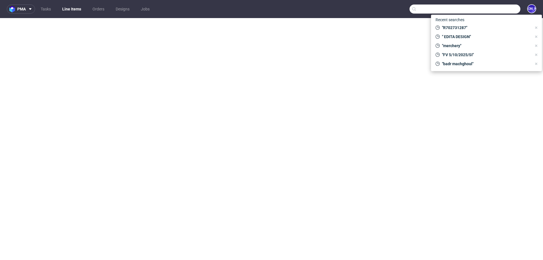
select select "in_progress"
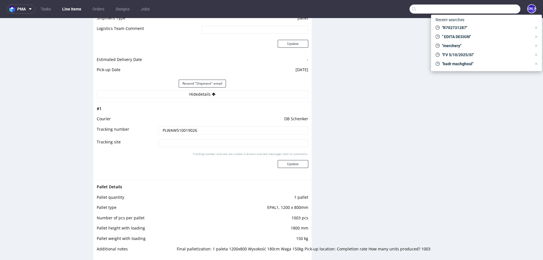
scroll to position [68, 0]
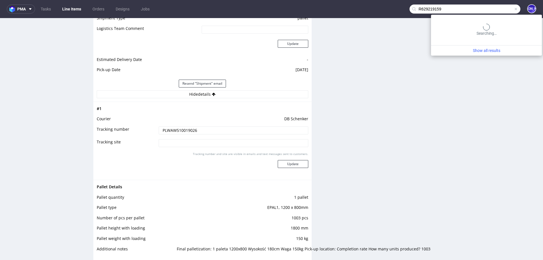
type input "R629219159"
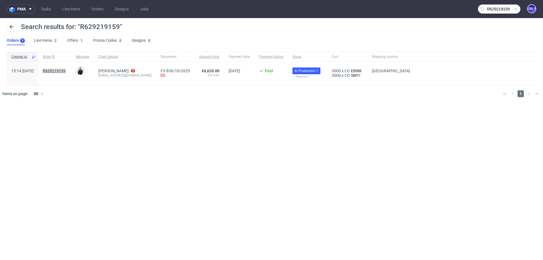
click at [66, 72] on mark "R629219159" at bounding box center [54, 71] width 23 height 5
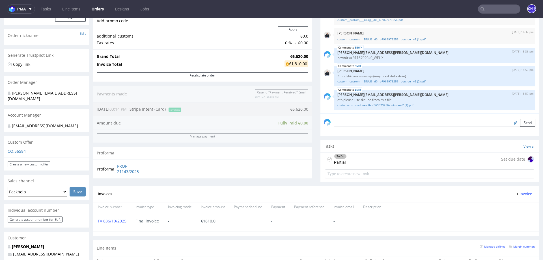
scroll to position [32, 0]
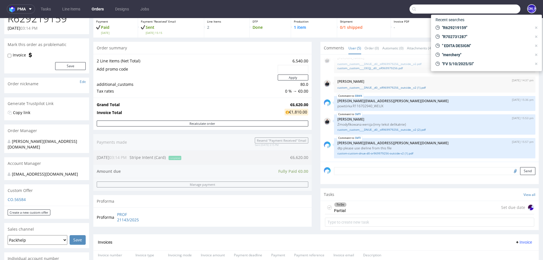
click at [506, 8] on input "text" at bounding box center [464, 9] width 111 height 9
paste input "R234256904"
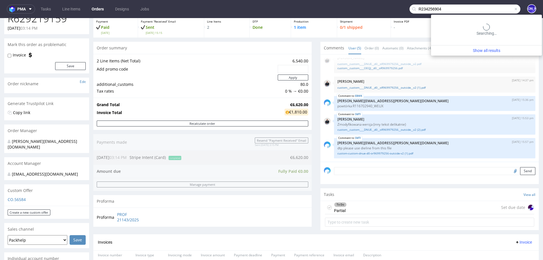
type input "R234256904"
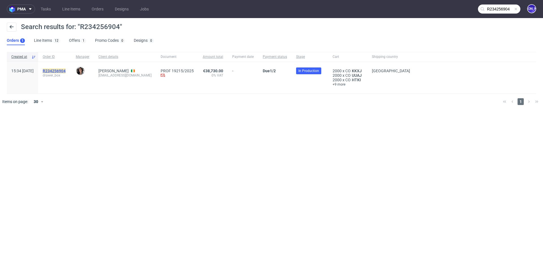
click at [66, 69] on mark "R234256904" at bounding box center [54, 71] width 23 height 5
